Goal: Register for event/course

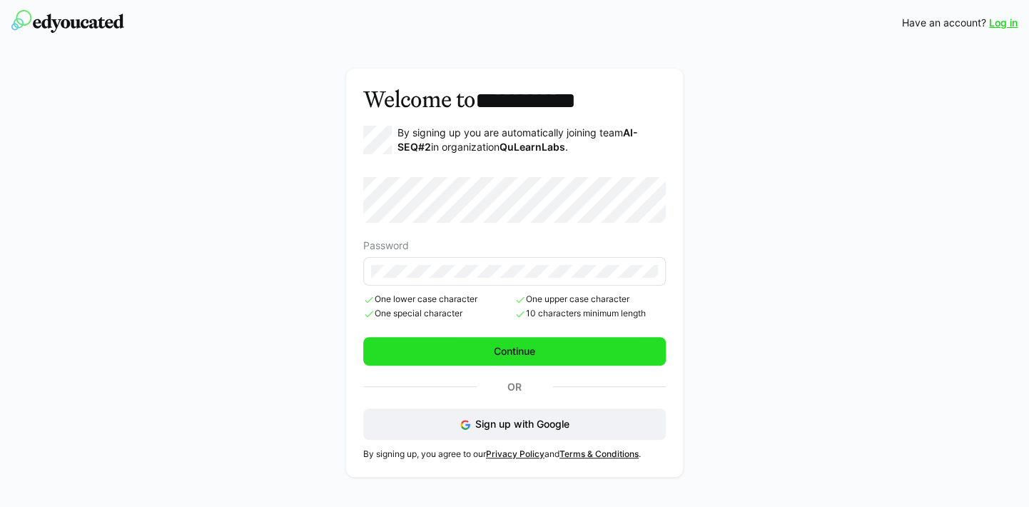
click at [544, 350] on span "Continue" at bounding box center [514, 351] width 302 height 29
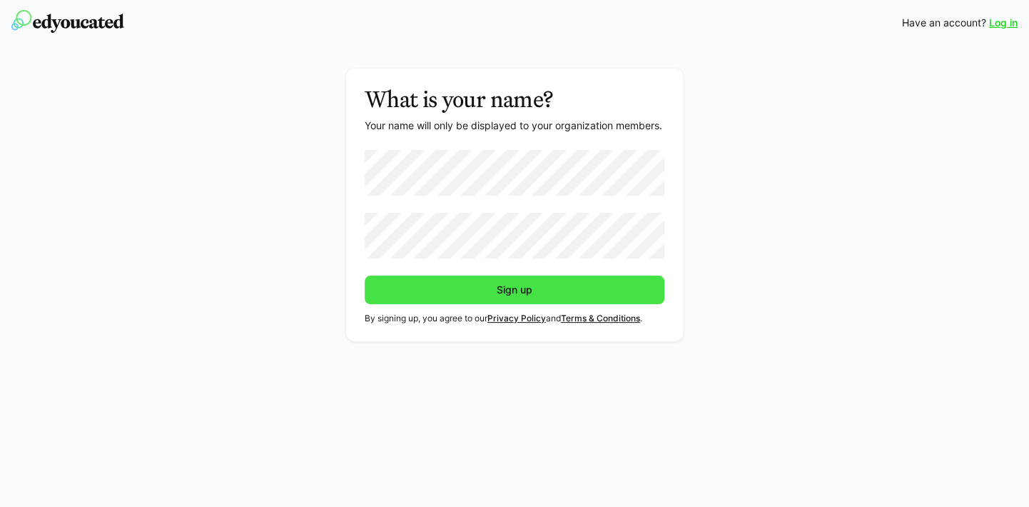
click at [523, 284] on span "Sign up" at bounding box center [514, 290] width 40 height 14
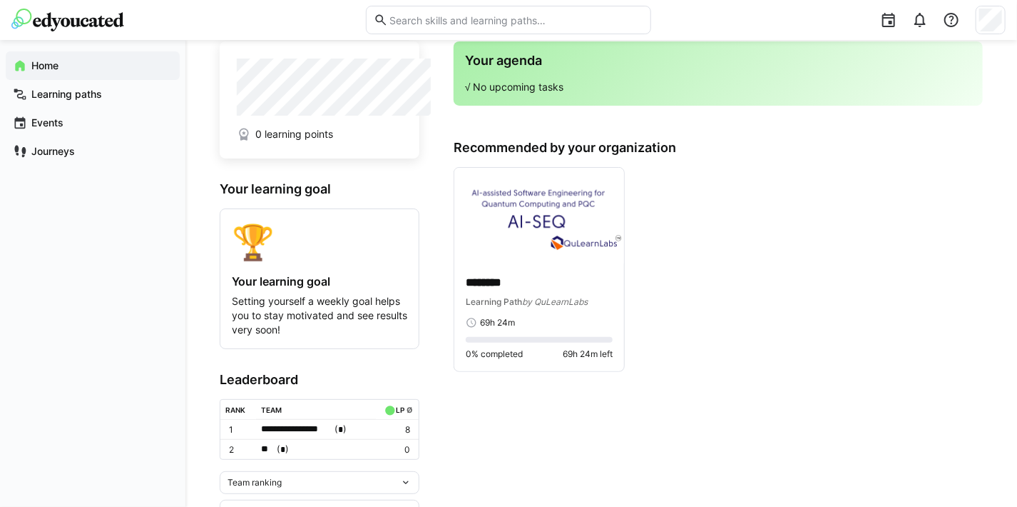
scroll to position [73, 0]
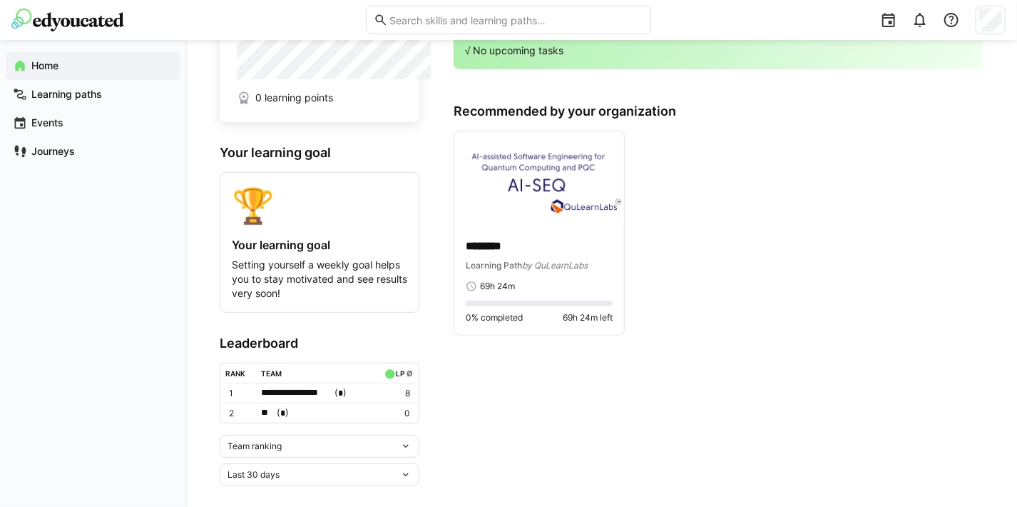
click at [412, 440] on eds-icon at bounding box center [405, 445] width 11 height 11
click at [531, 411] on app-home-right "Your agenda √ No upcoming tasks Recommended by your organization ******** Learn…" at bounding box center [718, 245] width 529 height 481
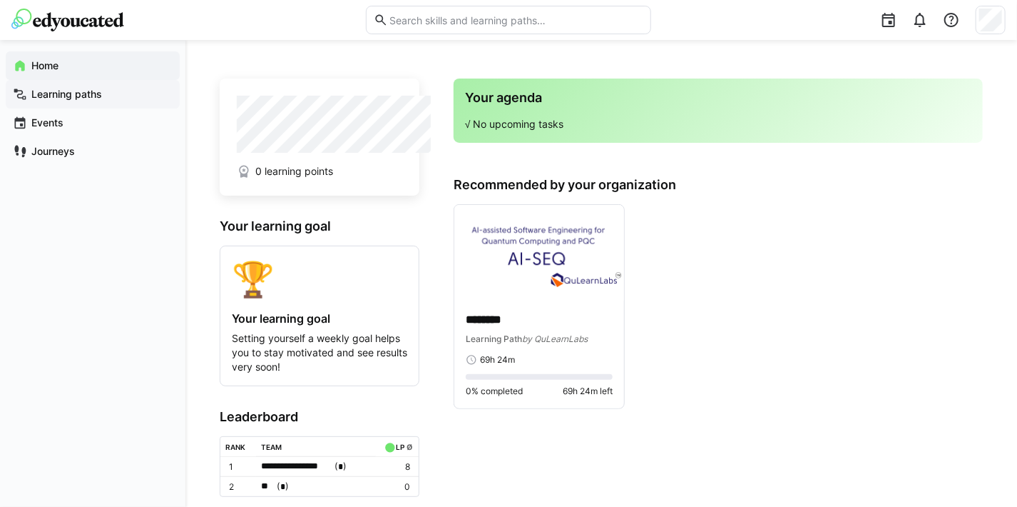
click at [0, 0] on app-navigation-label "Learning paths" at bounding box center [0, 0] width 0 height 0
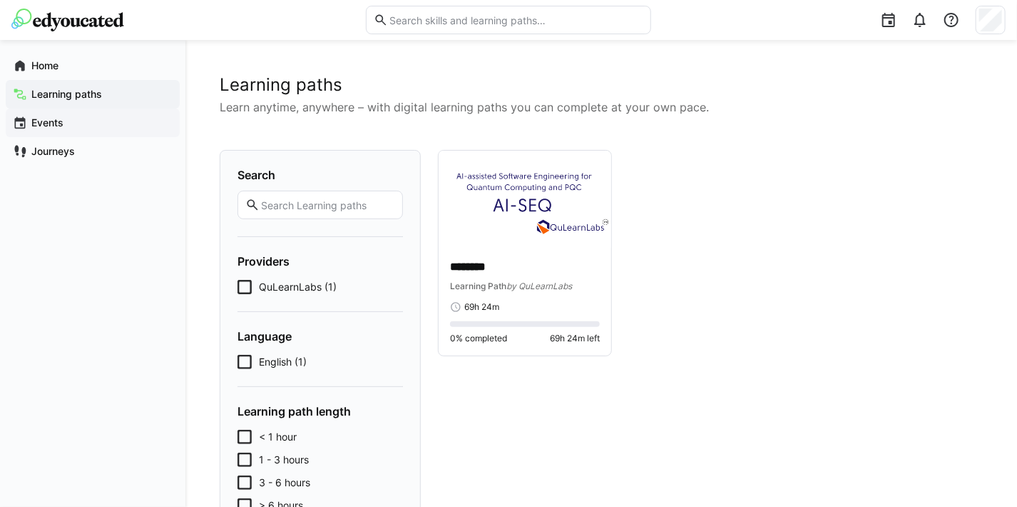
click at [0, 0] on app-navigation-label "Events" at bounding box center [0, 0] width 0 height 0
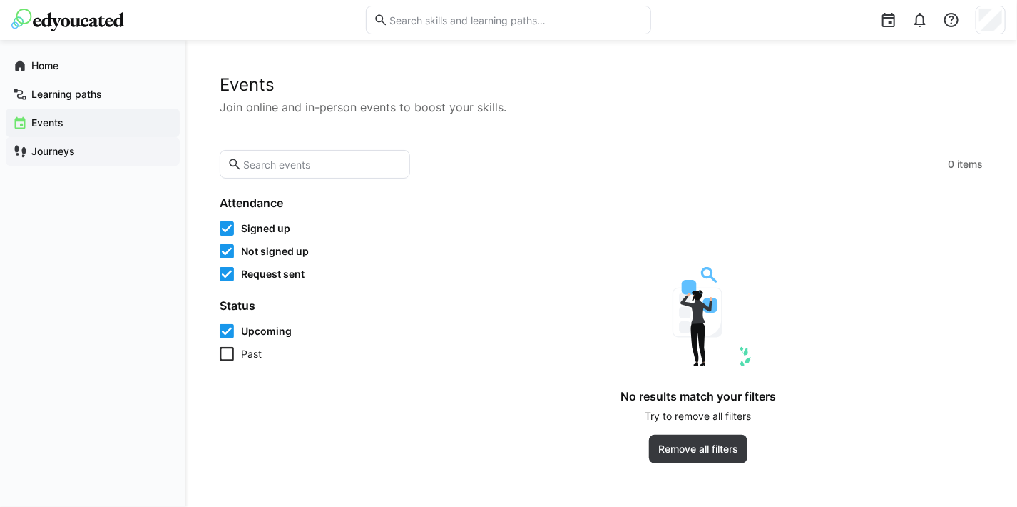
click at [0, 0] on app-navigation-label "Journeys" at bounding box center [0, 0] width 0 height 0
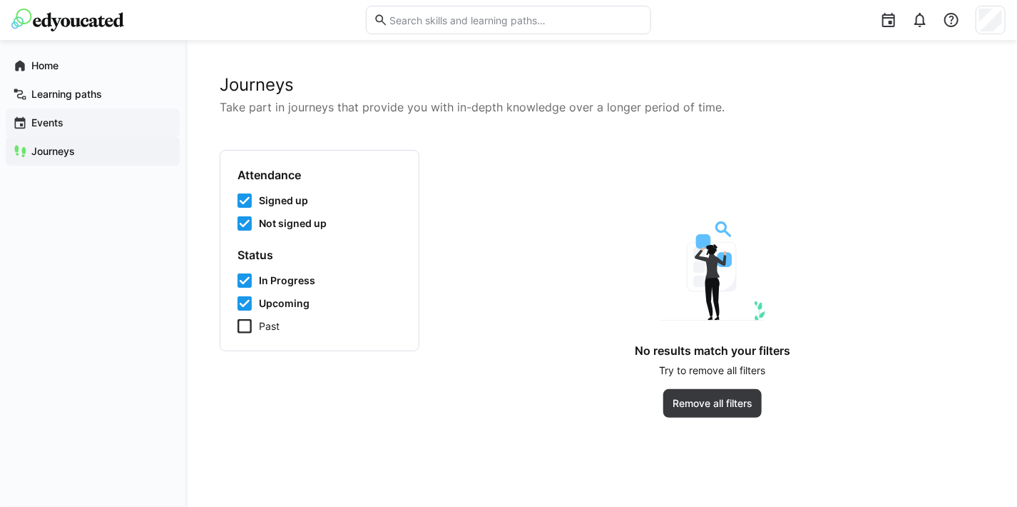
drag, startPoint x: 66, startPoint y: 151, endPoint x: 49, endPoint y: 120, distance: 35.1
click at [0, 0] on app-navigation-label "Events" at bounding box center [0, 0] width 0 height 0
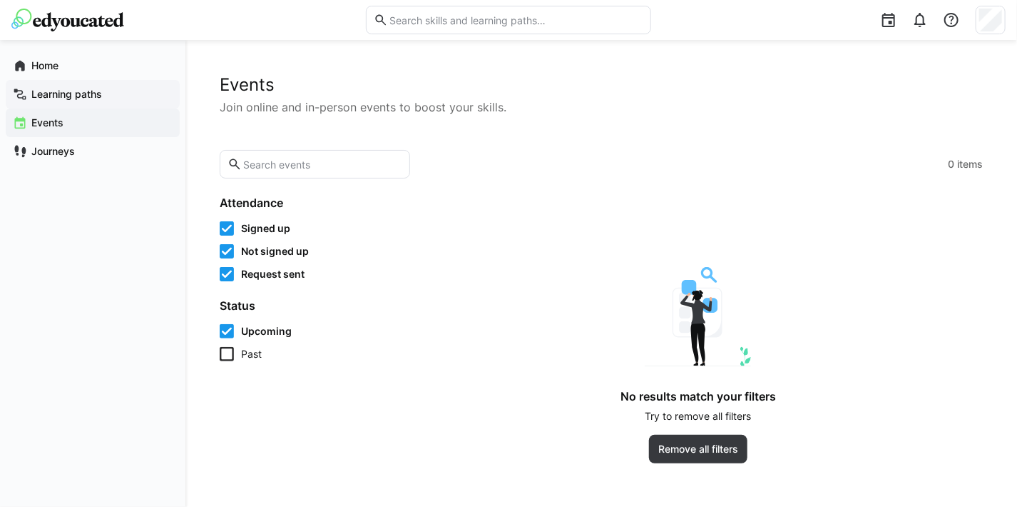
click at [58, 103] on div "Learning paths" at bounding box center [93, 94] width 174 height 29
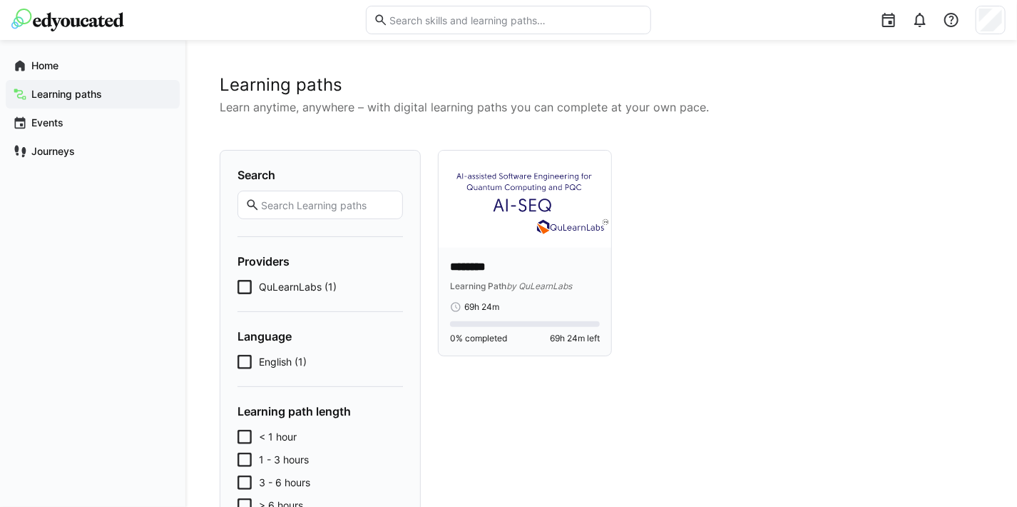
click at [483, 259] on p "********" at bounding box center [502, 267] width 104 height 16
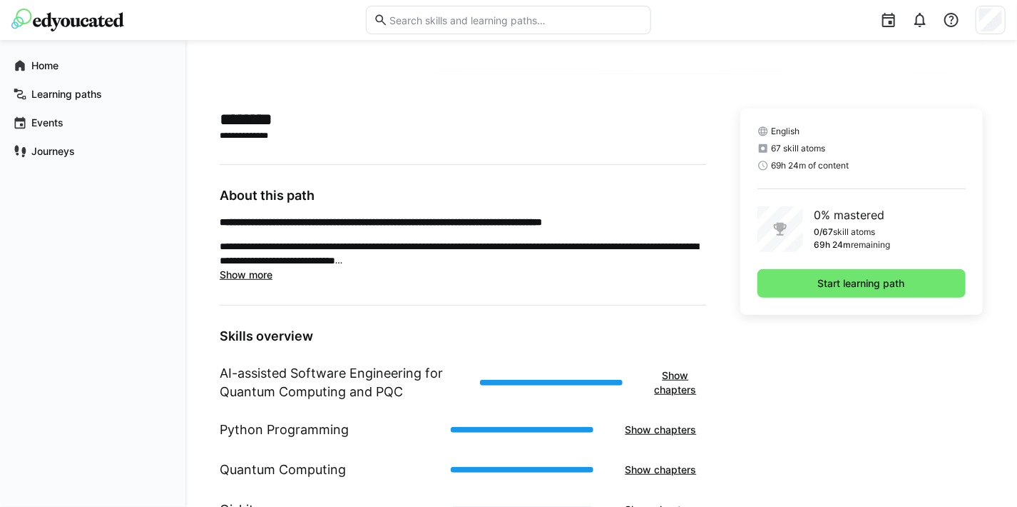
scroll to position [357, 0]
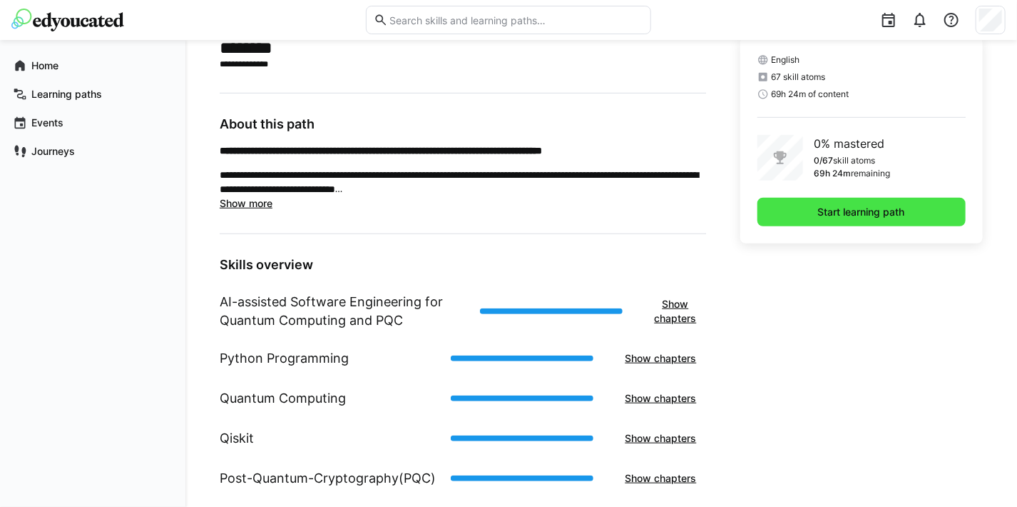
click at [816, 213] on span "Start learning path" at bounding box center [861, 212] width 91 height 14
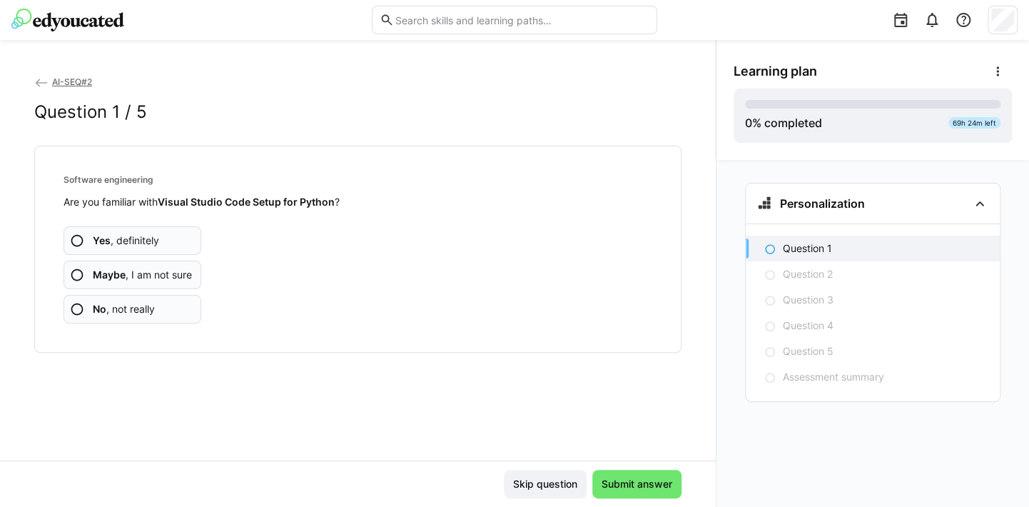
click at [155, 277] on span "Maybe , I am not sure" at bounding box center [142, 275] width 99 height 14
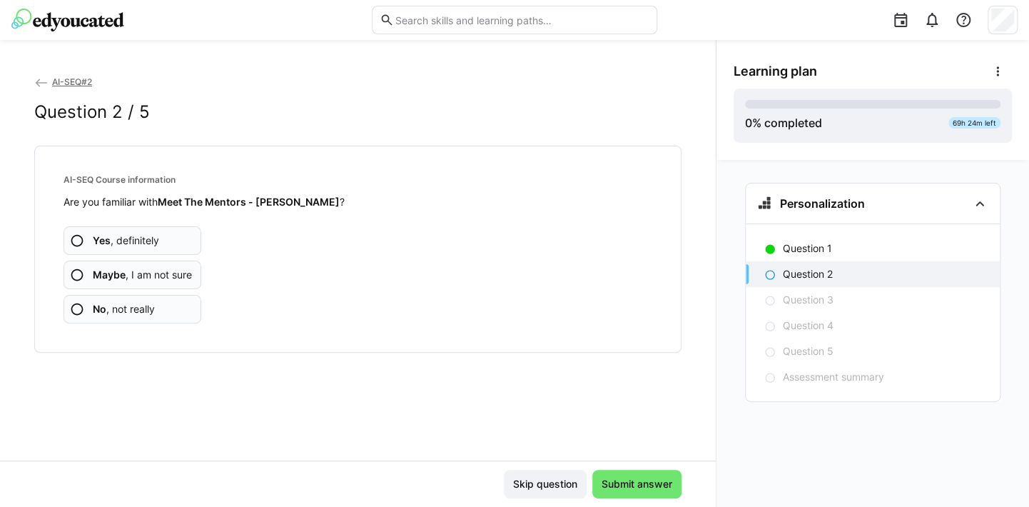
click at [133, 273] on span "Maybe , I am not sure" at bounding box center [142, 275] width 99 height 14
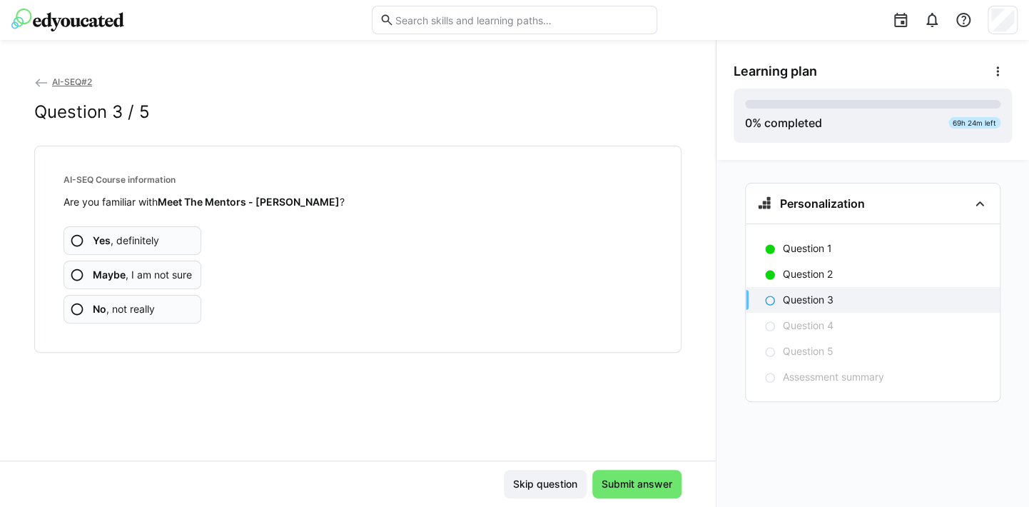
click at [126, 305] on span "No , not really" at bounding box center [124, 309] width 62 height 14
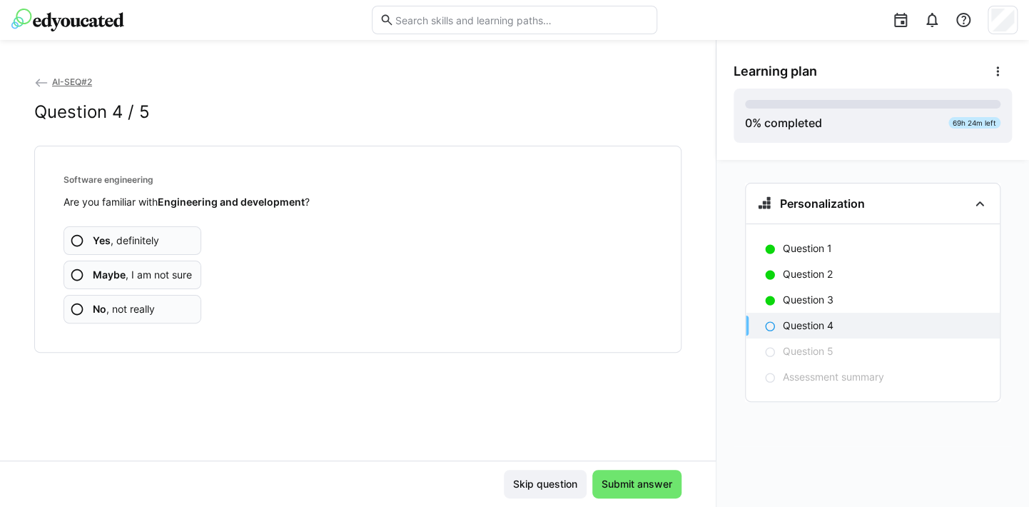
click at [136, 273] on span "Maybe , I am not sure" at bounding box center [142, 275] width 99 height 14
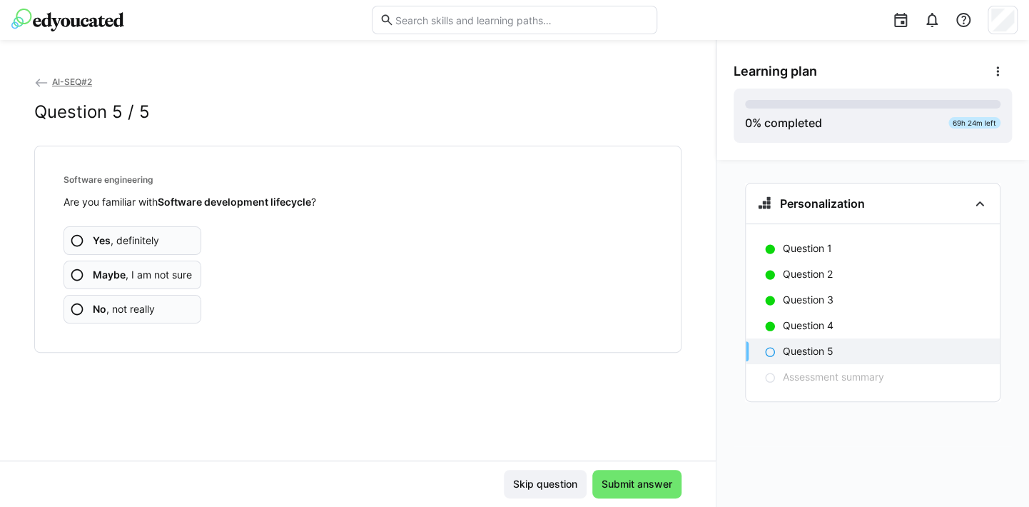
click at [136, 273] on span "Maybe , I am not sure" at bounding box center [142, 275] width 99 height 14
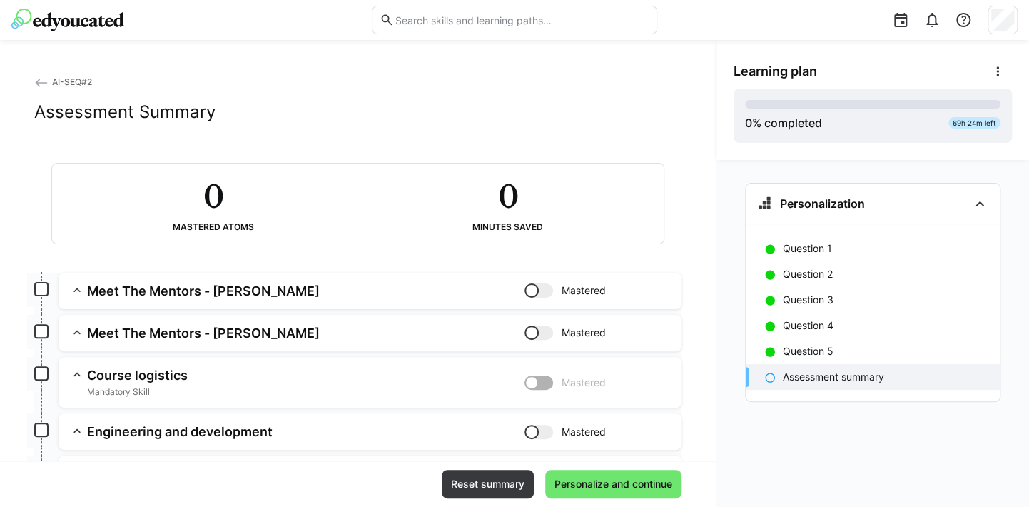
click at [46, 287] on app-box at bounding box center [41, 289] width 14 height 14
click at [494, 493] on span "Reset summary" at bounding box center [488, 483] width 92 height 29
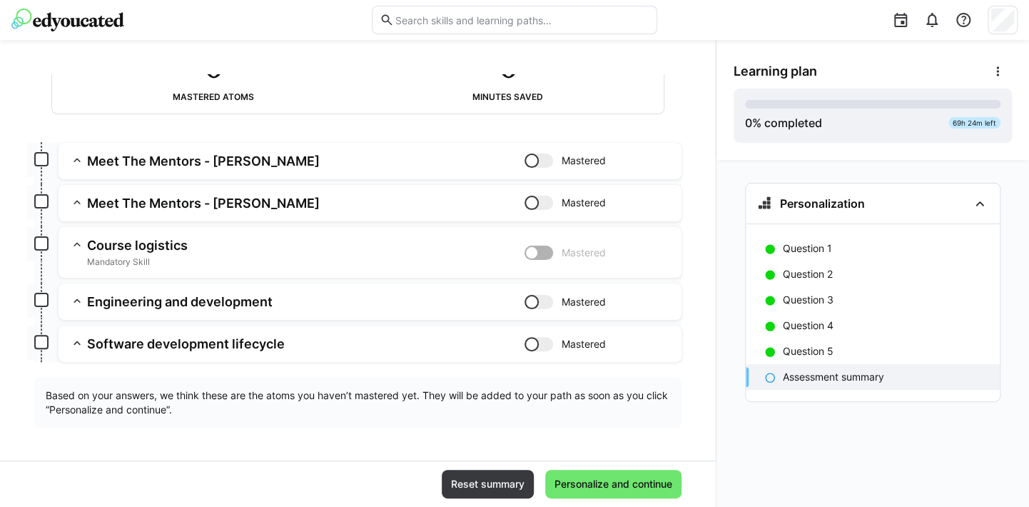
scroll to position [131, 0]
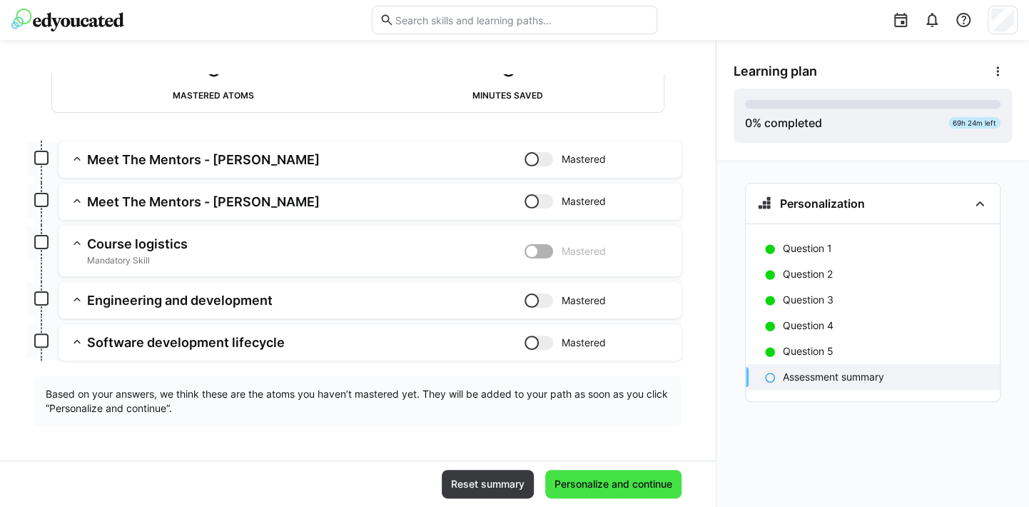
click at [606, 485] on span "Personalize and continue" at bounding box center [613, 484] width 122 height 14
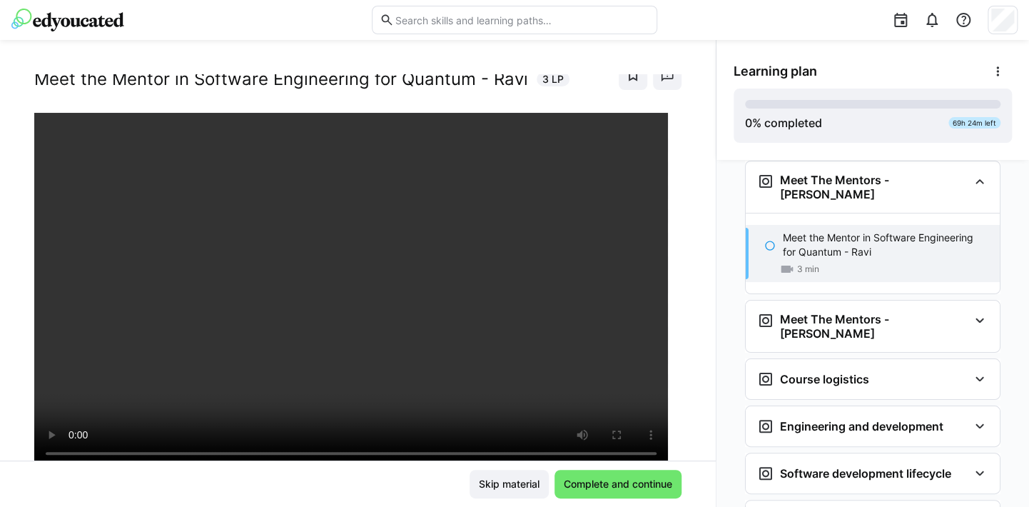
scroll to position [71, 0]
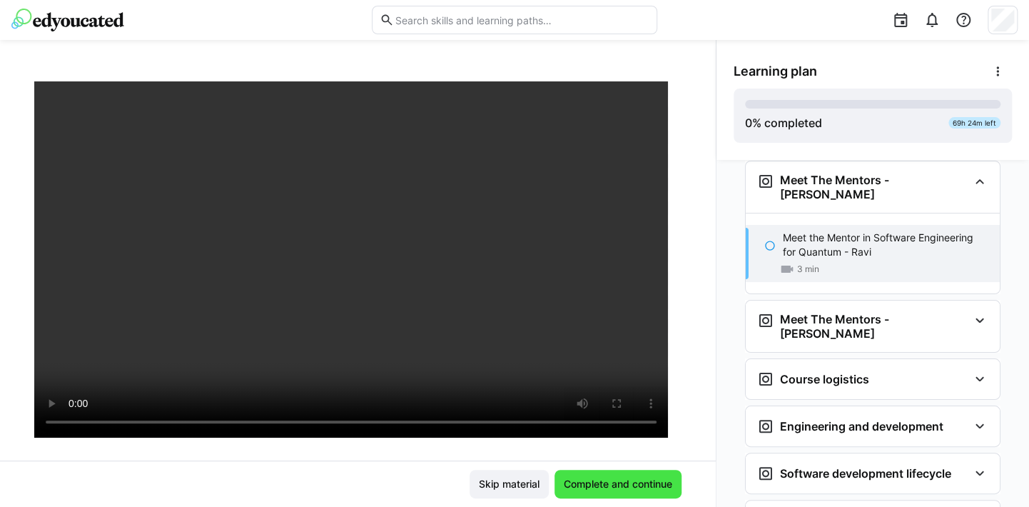
click at [611, 483] on span "Complete and continue" at bounding box center [617, 484] width 113 height 14
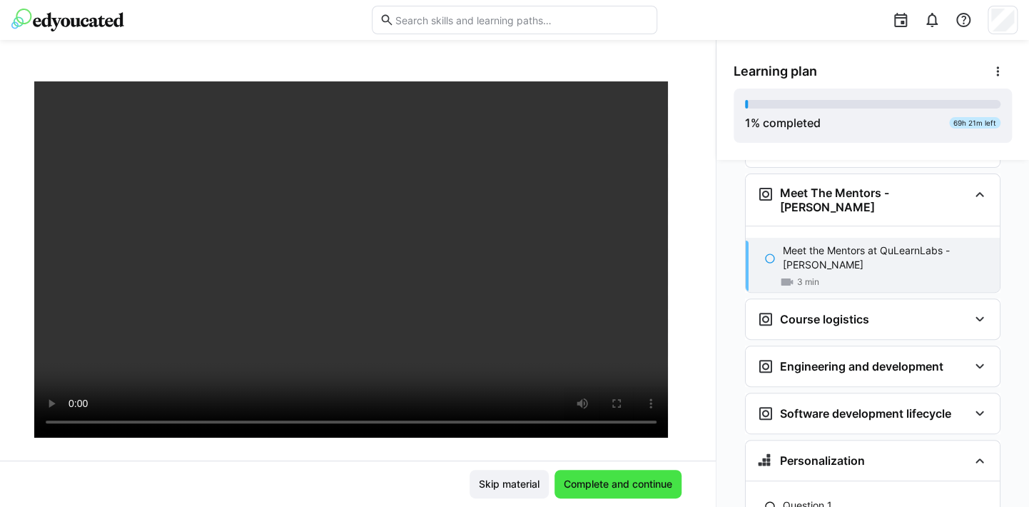
scroll to position [197, 0]
click at [609, 480] on span "Complete and continue" at bounding box center [617, 484] width 113 height 14
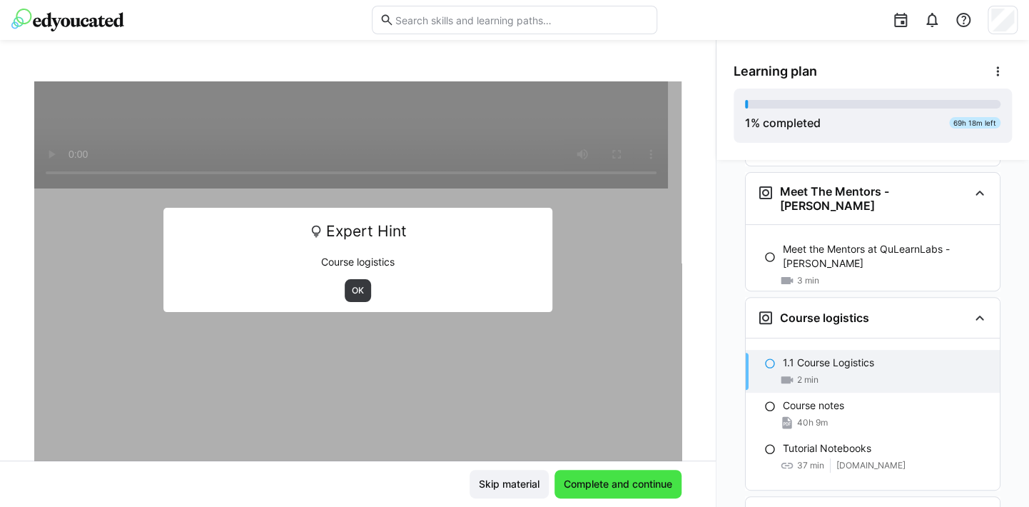
scroll to position [310, 0]
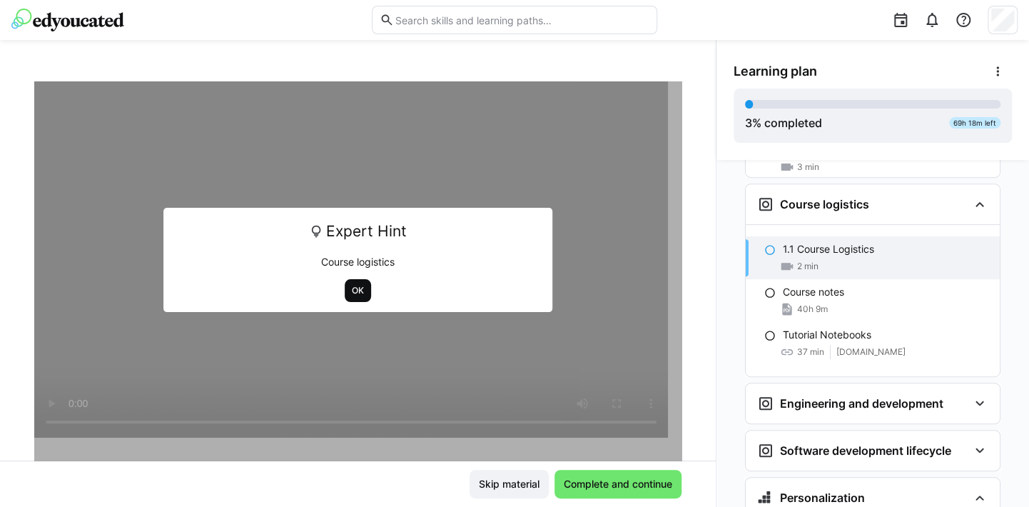
click at [350, 290] on span "OK" at bounding box center [357, 290] width 15 height 11
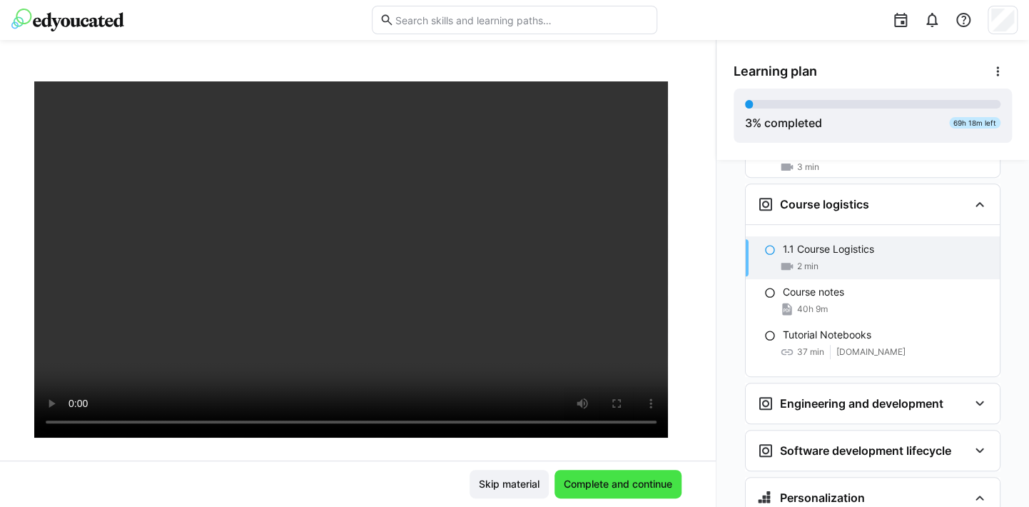
click at [629, 487] on span "Complete and continue" at bounding box center [617, 484] width 113 height 14
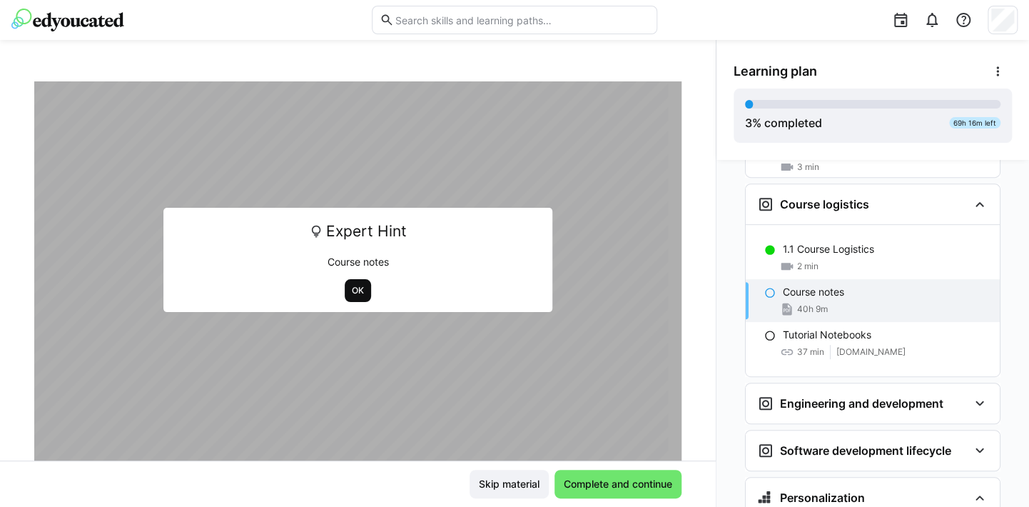
click at [357, 290] on span "OK" at bounding box center [357, 290] width 15 height 11
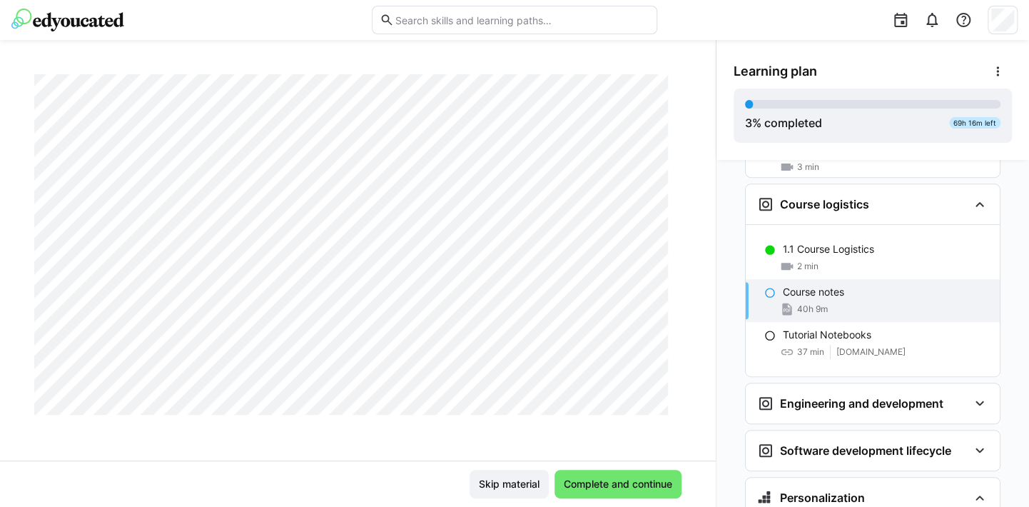
scroll to position [3567, 0]
click at [512, 478] on span "Skip material" at bounding box center [509, 484] width 65 height 14
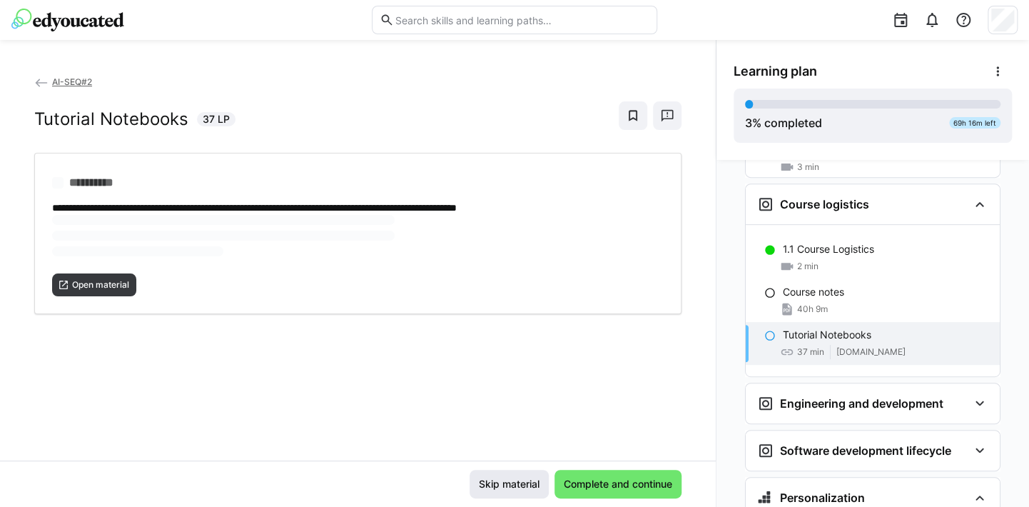
scroll to position [0, 0]
click at [101, 235] on span "Open material" at bounding box center [101, 237] width 60 height 11
